Goal: Information Seeking & Learning: Understand process/instructions

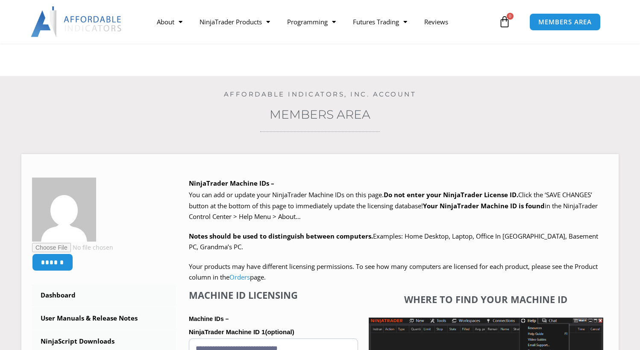
scroll to position [184, 0]
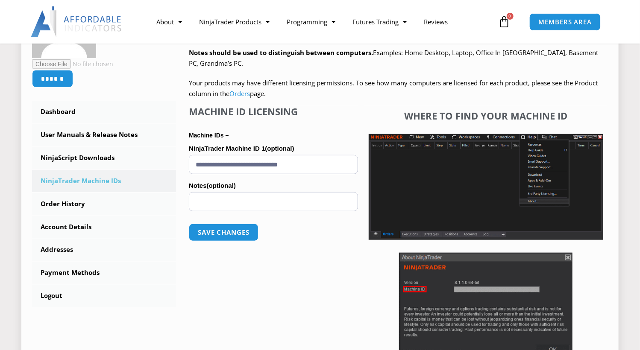
click at [324, 166] on input "**********" at bounding box center [273, 164] width 169 height 19
drag, startPoint x: 324, startPoint y: 166, endPoint x: 175, endPoint y: 182, distance: 150.4
click at [175, 182] on div "****** Dashboard Subscriptions User Manuals & Release Notes NinjaScript Downloa…" at bounding box center [320, 188] width 576 height 388
click at [216, 233] on button "Save changes" at bounding box center [223, 232] width 73 height 18
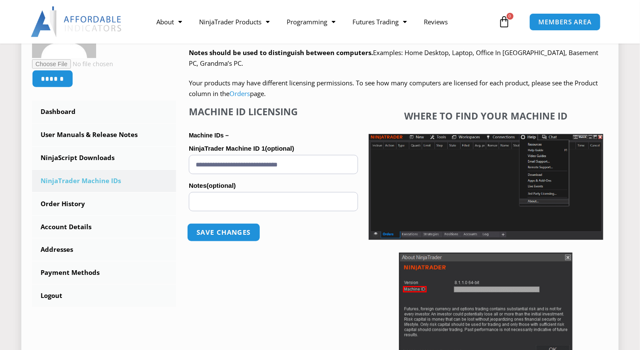
click at [241, 229] on button "Save changes" at bounding box center [223, 232] width 73 height 18
click at [247, 227] on button "Save changes" at bounding box center [223, 232] width 73 height 18
click at [214, 234] on button "Save changes" at bounding box center [223, 232] width 73 height 18
click at [211, 232] on button "Save changes" at bounding box center [223, 232] width 73 height 18
click at [104, 160] on link "NinjaScript Downloads" at bounding box center [104, 158] width 144 height 22
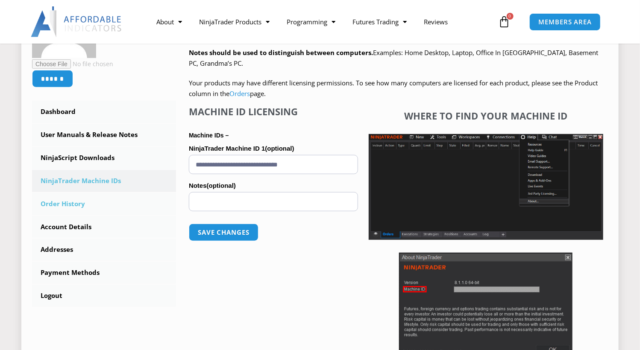
click at [94, 200] on link "Order History" at bounding box center [104, 204] width 144 height 22
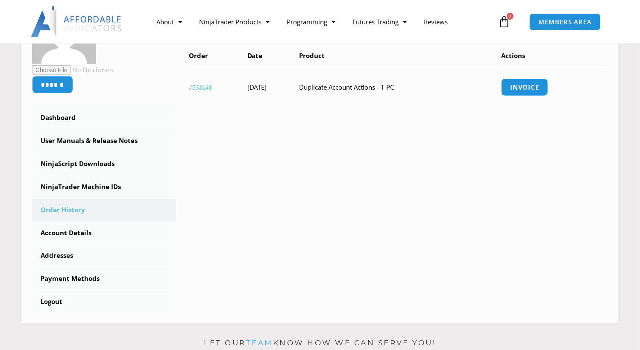
scroll to position [186, 0]
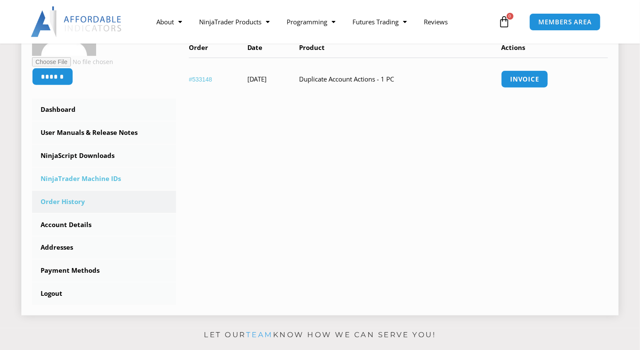
click at [91, 182] on link "NinjaTrader Machine IDs" at bounding box center [104, 179] width 144 height 22
click at [80, 174] on link "NinjaTrader Machine IDs" at bounding box center [104, 179] width 144 height 22
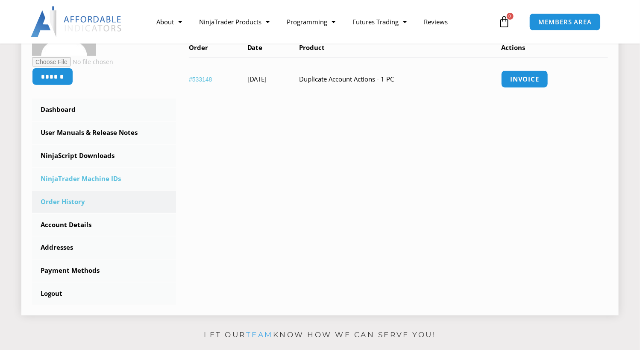
click at [62, 188] on link "NinjaTrader Machine IDs" at bounding box center [104, 179] width 144 height 22
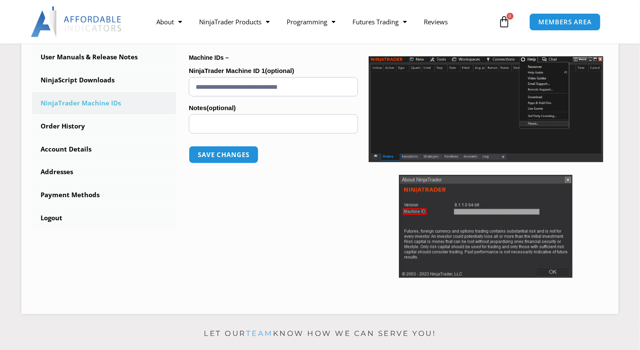
scroll to position [285, 0]
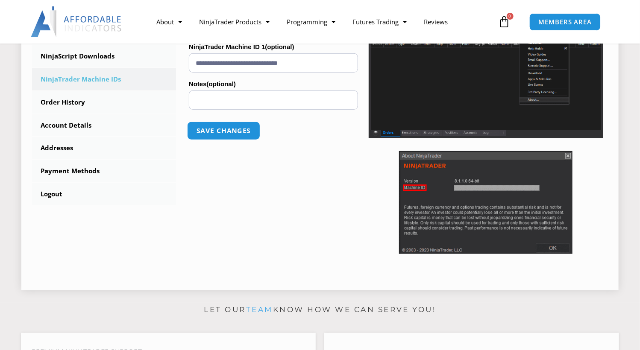
click at [217, 133] on button "Save changes" at bounding box center [223, 131] width 73 height 18
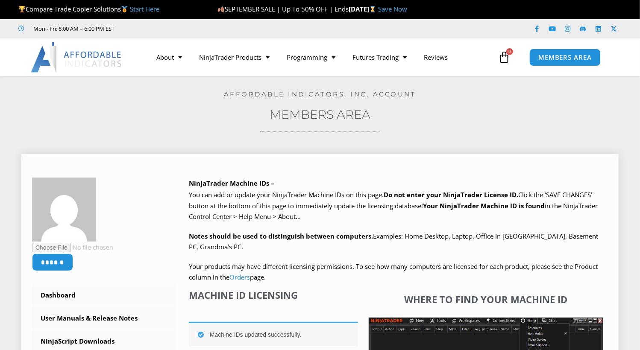
click at [556, 217] on p "You can add or update your NinjaTrader Machine IDs on this page. Do not enter y…" at bounding box center [398, 206] width 419 height 33
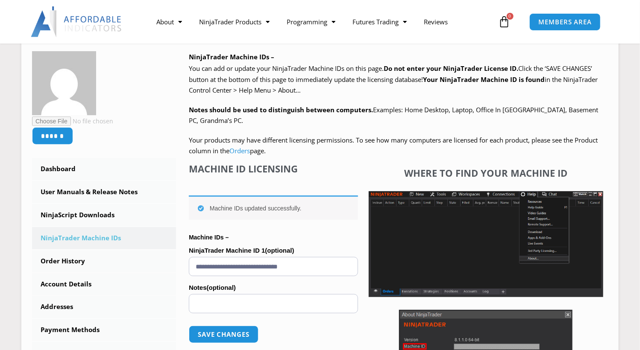
scroll to position [128, 0]
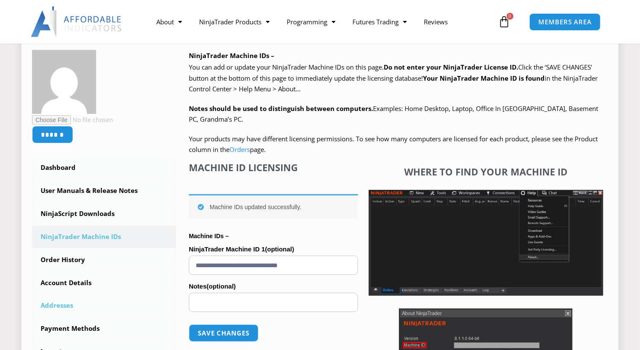
click at [88, 305] on link "Addresses" at bounding box center [104, 306] width 144 height 22
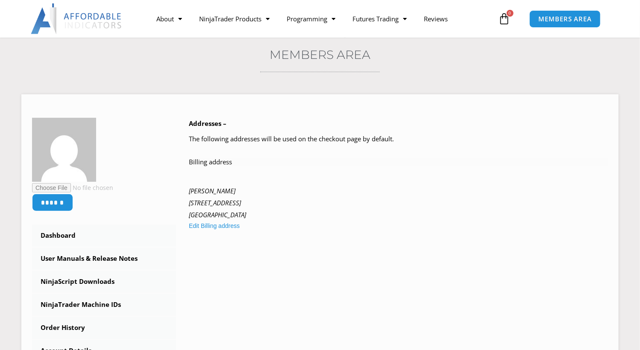
scroll to position [82, 0]
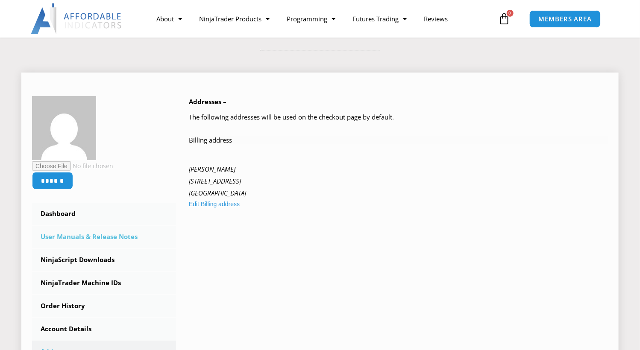
click at [111, 237] on link "User Manuals & Release Notes" at bounding box center [104, 237] width 144 height 22
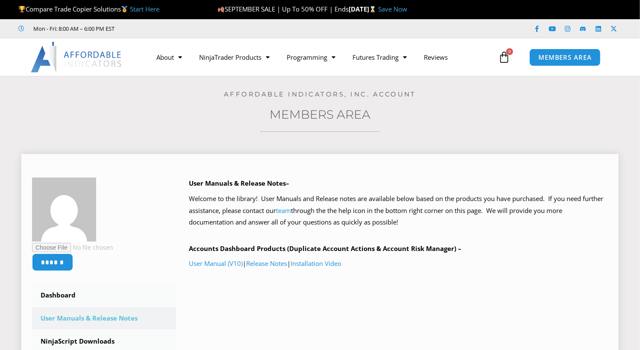
click at [451, 203] on p "Welcome to the library! User Manuals and Release notes are available below base…" at bounding box center [398, 211] width 419 height 36
click at [229, 264] on link "User Manual (V10)" at bounding box center [216, 263] width 54 height 9
